Goal: Task Accomplishment & Management: Use online tool/utility

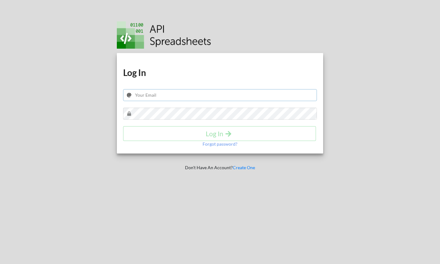
type input "jrz1026@gmail.com"
click at [214, 135] on h4 "Log In" at bounding box center [220, 134] width 180 height 8
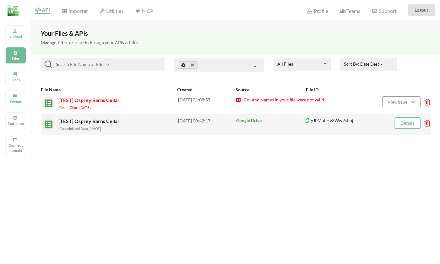
click at [80, 121] on span "[TEST] Osprey Barns Cellar" at bounding box center [89, 121] width 63 height 6
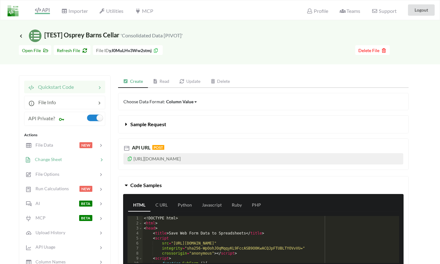
click at [43, 160] on span "Change Sheet" at bounding box center [46, 159] width 31 height 5
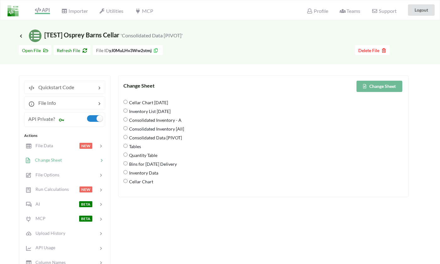
click at [126, 182] on Chart "Cellar Chart" at bounding box center [126, 181] width 4 height 4
radio Chart "true"
click at [377, 86] on button "Change Sheet" at bounding box center [380, 86] width 46 height 11
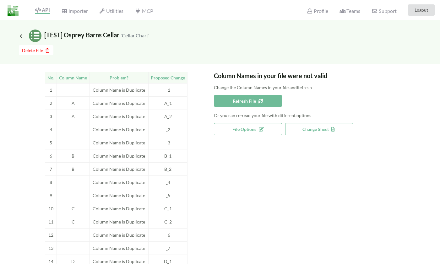
click at [236, 102] on span "Refresh File" at bounding box center [248, 100] width 30 height 5
click at [27, 37] on span "Icon Link [TEST] Osprey Barns Cellar 'Cellar Chart'" at bounding box center [84, 35] width 131 height 8
click at [20, 35] on icon at bounding box center [21, 35] width 6 height 5
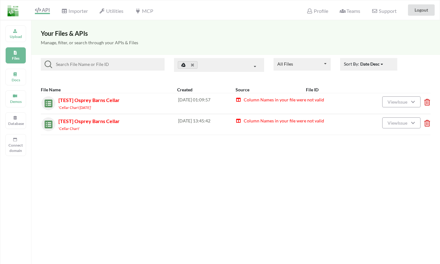
click at [51, 123] on img at bounding box center [46, 123] width 11 height 11
click at [413, 123] on icon at bounding box center [413, 122] width 5 height 4
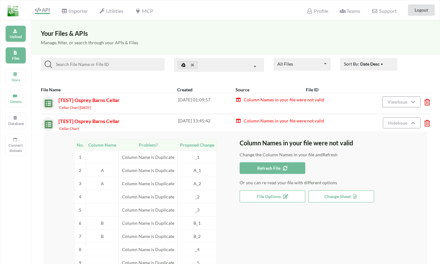
click at [12, 31] on div "Upload" at bounding box center [15, 33] width 21 height 17
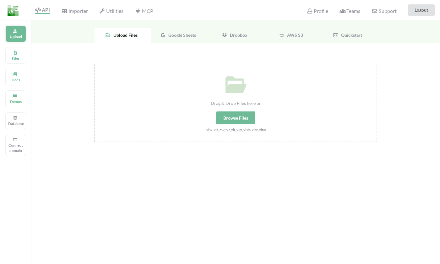
click at [12, 31] on div "Upload" at bounding box center [15, 33] width 21 height 17
click at [183, 35] on span "Google Sheets" at bounding box center [181, 34] width 30 height 5
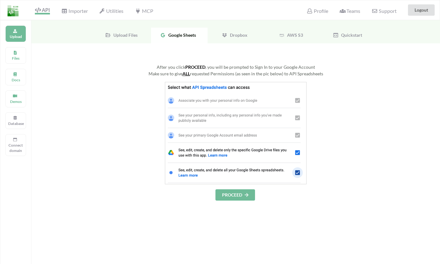
click at [44, 11] on span "API" at bounding box center [42, 11] width 15 height 8
click at [12, 11] on img at bounding box center [13, 10] width 11 height 11
click at [22, 56] on p "Files" at bounding box center [15, 58] width 15 height 5
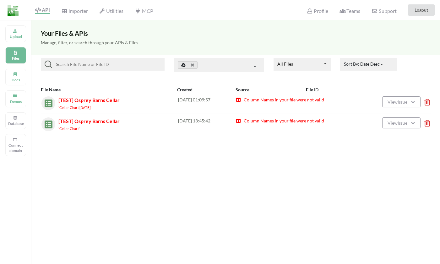
click at [47, 124] on img at bounding box center [46, 123] width 11 height 11
click at [77, 122] on span "[TEST] Osprey Barns Cellar" at bounding box center [88, 121] width 61 height 6
click at [80, 128] on div "'Cellar Chart'" at bounding box center [118, 128] width 120 height 7
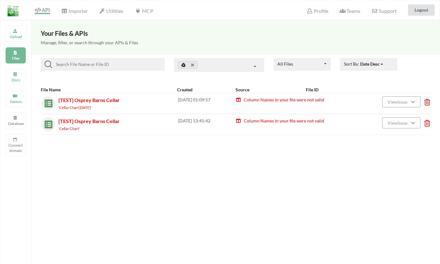
click at [253, 121] on span "Column Names in your file were not valid" at bounding box center [283, 120] width 81 height 5
click at [197, 118] on div "[DATE] 13:45:42" at bounding box center [207, 125] width 58 height 14
click at [411, 127] on button "View Issue" at bounding box center [402, 123] width 38 height 11
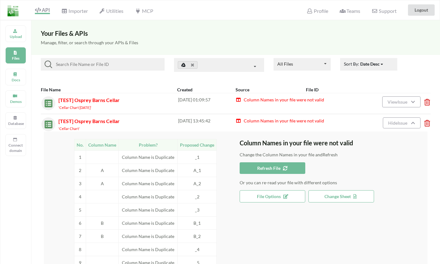
click at [269, 166] on span "Refresh File" at bounding box center [272, 168] width 30 height 5
click at [426, 102] on icon at bounding box center [426, 100] width 2 height 3
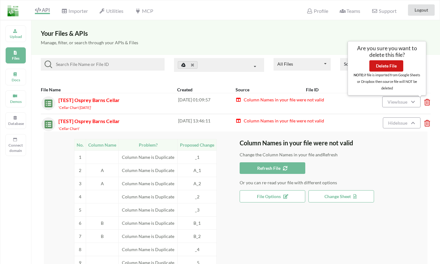
click at [379, 68] on button "Delete File" at bounding box center [387, 65] width 34 height 11
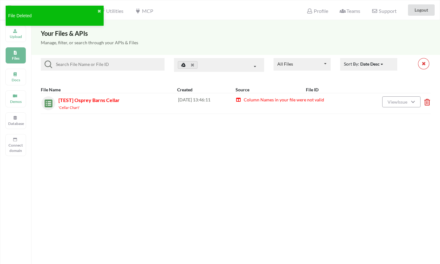
click at [427, 102] on icon at bounding box center [426, 100] width 2 height 3
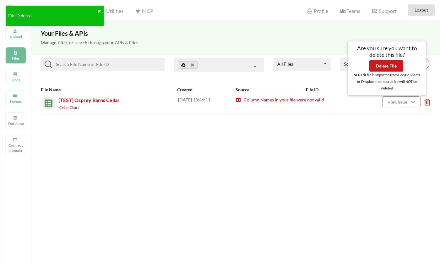
click at [383, 69] on button "Delete File" at bounding box center [387, 65] width 34 height 11
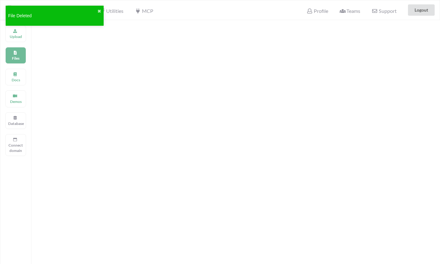
click at [17, 31] on div "File Deleted ✖" at bounding box center [54, 17] width 101 height 27
click at [12, 39] on p "Upload" at bounding box center [15, 36] width 15 height 5
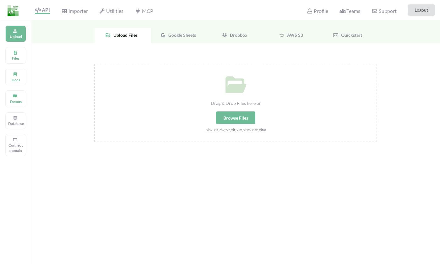
click at [192, 36] on span "Google Sheets" at bounding box center [181, 34] width 30 height 5
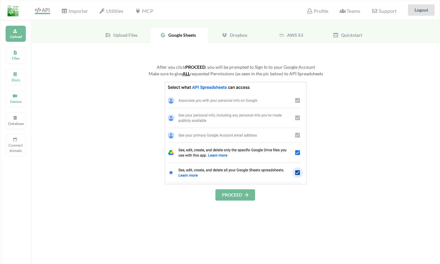
click at [235, 194] on button "PROCEED" at bounding box center [236, 195] width 40 height 11
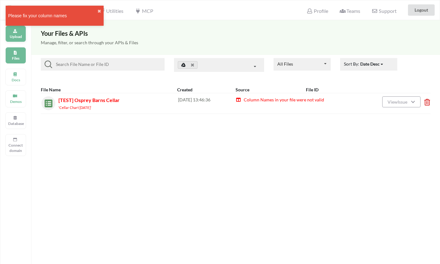
click at [19, 38] on p "Upload" at bounding box center [15, 36] width 15 height 5
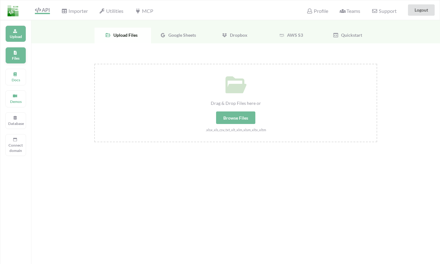
click at [17, 53] on icon at bounding box center [15, 52] width 4 height 4
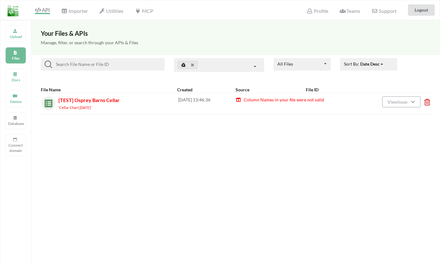
click at [269, 97] on span "Column Names in your file were not valid" at bounding box center [283, 99] width 81 height 5
click at [203, 97] on div "[DATE] 13:46:36" at bounding box center [207, 103] width 58 height 14
click at [407, 101] on span "View Issue" at bounding box center [399, 101] width 22 height 5
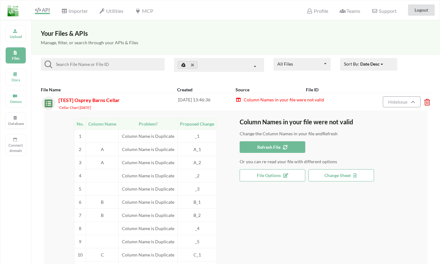
click at [339, 176] on span "Change Sheet" at bounding box center [342, 175] width 34 height 5
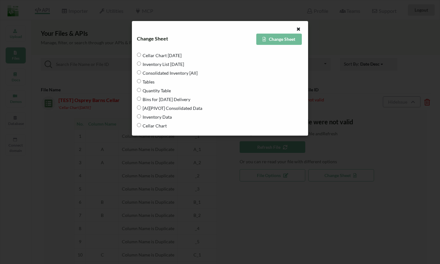
click at [140, 109] on Data "[AI][PIVOT] Consolidated Data" at bounding box center [139, 108] width 4 height 4
radio Data "true"
click at [281, 42] on button "Change Sheet" at bounding box center [279, 39] width 46 height 11
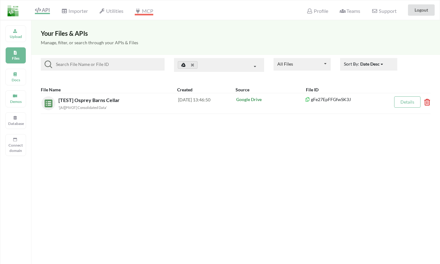
click at [152, 13] on span "MCP" at bounding box center [144, 12] width 18 height 8
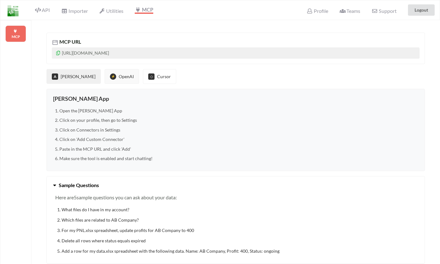
click at [105, 80] on button "⚡ OpenAI" at bounding box center [122, 76] width 35 height 15
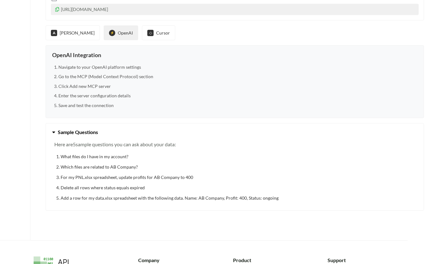
scroll to position [42, 1]
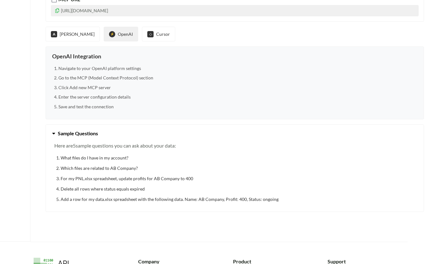
click at [97, 8] on p "[URL][DOMAIN_NAME]" at bounding box center [235, 10] width 368 height 11
click at [129, 9] on p "[URL][DOMAIN_NAME]" at bounding box center [235, 10] width 368 height 11
click at [243, 23] on div "MCP URL [URL][DOMAIN_NAME] A [PERSON_NAME] ⚡ OpenAI ◇ Cursor OpenAI Integration…" at bounding box center [234, 99] width 409 height 242
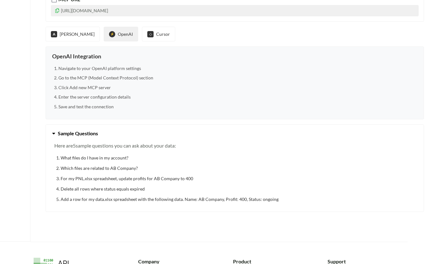
drag, startPoint x: 317, startPoint y: 11, endPoint x: 49, endPoint y: 11, distance: 268.1
click at [49, 11] on div "MCP URL [URL][DOMAIN_NAME]" at bounding box center [235, 5] width 379 height 31
copy p "[URL][DOMAIN_NAME]"
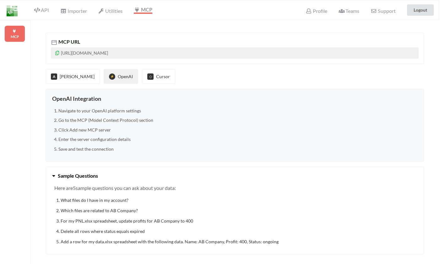
scroll to position [0, 1]
click at [105, 74] on button "⚡ OpenAI" at bounding box center [121, 76] width 35 height 15
click at [47, 11] on span "API" at bounding box center [41, 11] width 15 height 8
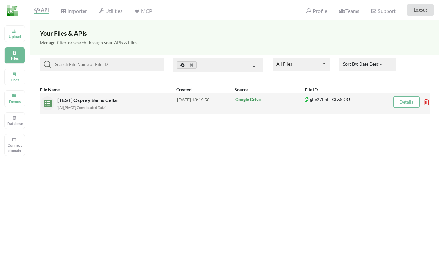
click at [113, 95] on div "[TEST] Osprey Barns Cellar '[AI][PIVOT] Consolidated Data' [DATE] 13:46:50 Goog…" at bounding box center [235, 103] width 390 height 21
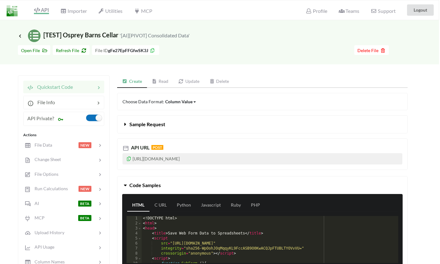
click at [98, 118] on label at bounding box center [93, 118] width 15 height 7
click at [220, 161] on p "[URL][DOMAIN_NAME]" at bounding box center [263, 158] width 280 height 11
copy p "gFe27EpFFGfwSK3J"
click at [215, 158] on p "[URL][DOMAIN_NAME]" at bounding box center [263, 158] width 280 height 11
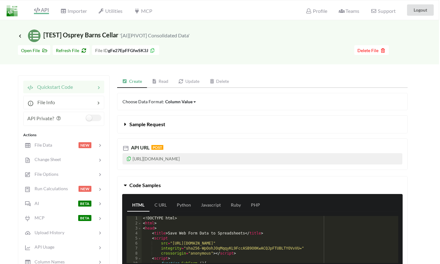
click at [215, 158] on p "[URL][DOMAIN_NAME]" at bounding box center [263, 158] width 280 height 11
click at [169, 80] on link "Read" at bounding box center [160, 81] width 27 height 13
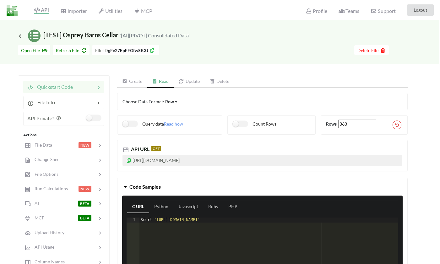
click at [217, 159] on p "[URL][DOMAIN_NAME]" at bounding box center [263, 160] width 280 height 11
copy p "gFe27EpFFGfwSK3J"
click at [318, 162] on p "[URL][DOMAIN_NAME]" at bounding box center [263, 160] width 280 height 11
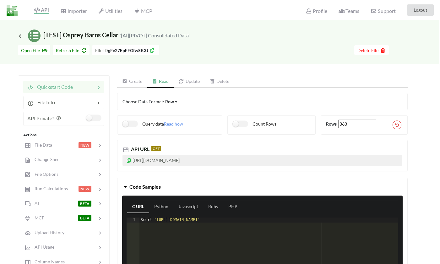
click at [129, 161] on icon at bounding box center [128, 159] width 5 height 4
click at [145, 161] on p "[URL][DOMAIN_NAME]" at bounding box center [263, 160] width 280 height 11
copy p "[URL][DOMAIN_NAME]"
